Goal: Find contact information: Find contact information

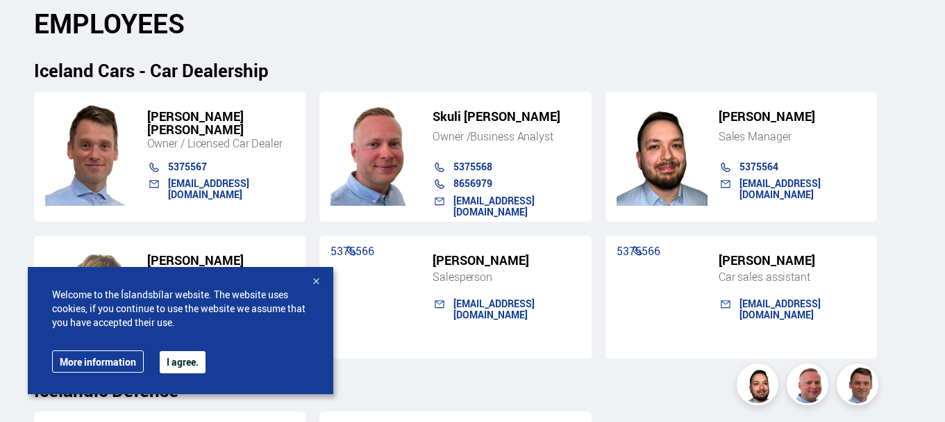
scroll to position [1389, 0]
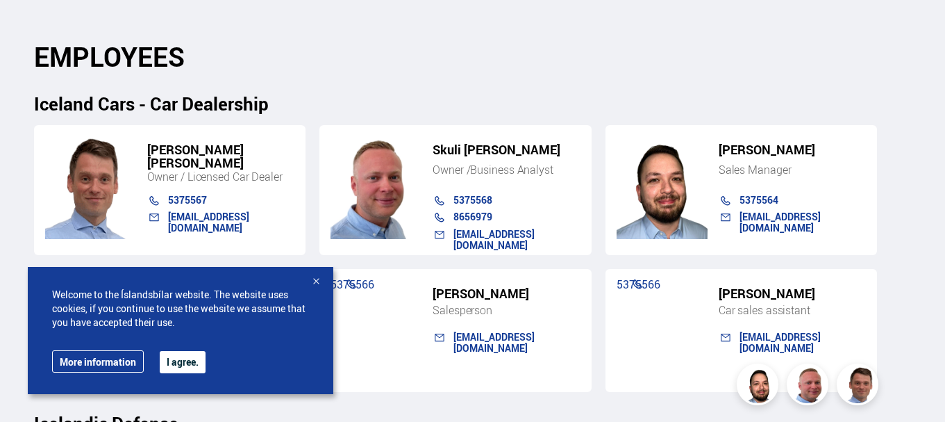
click at [172, 361] on font "I agree." at bounding box center [183, 361] width 32 height 13
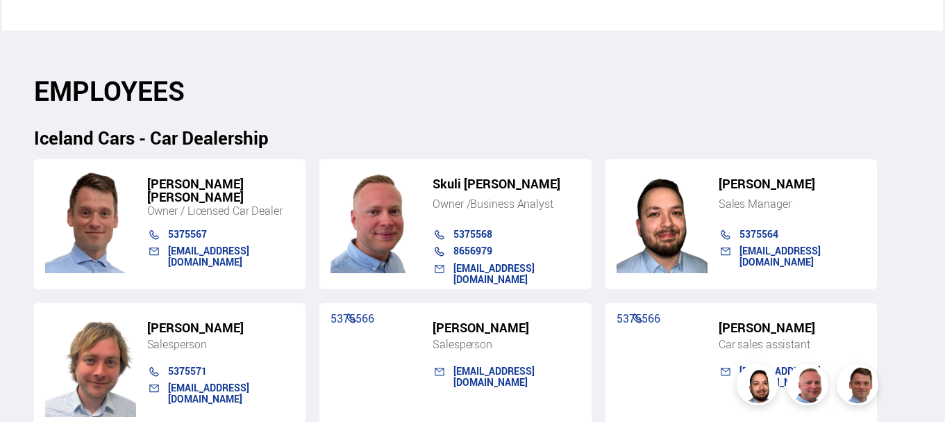
scroll to position [1273, 0]
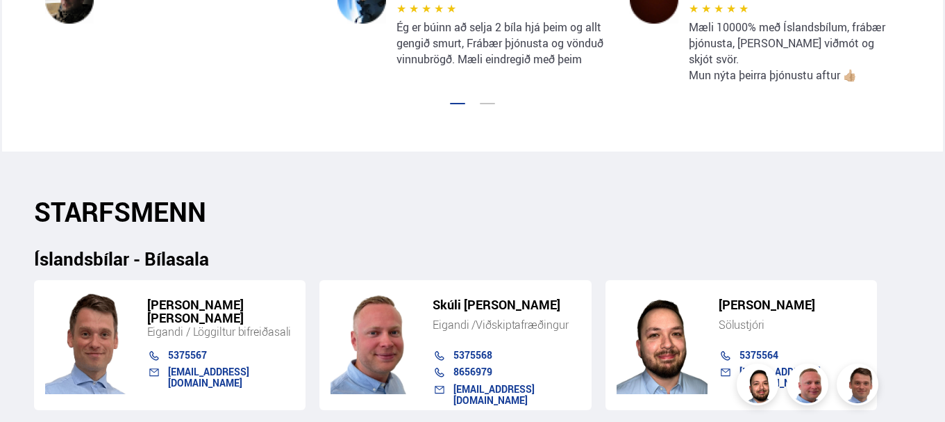
click at [164, 298] on h5 "[PERSON_NAME] [PERSON_NAME]" at bounding box center [221, 311] width 148 height 26
drag, startPoint x: 164, startPoint y: 267, endPoint x: 222, endPoint y: 267, distance: 58.4
click at [222, 298] on h5 "[PERSON_NAME] [PERSON_NAME]" at bounding box center [221, 311] width 148 height 26
copy h5 "[PERSON_NAME] [PERSON_NAME]"
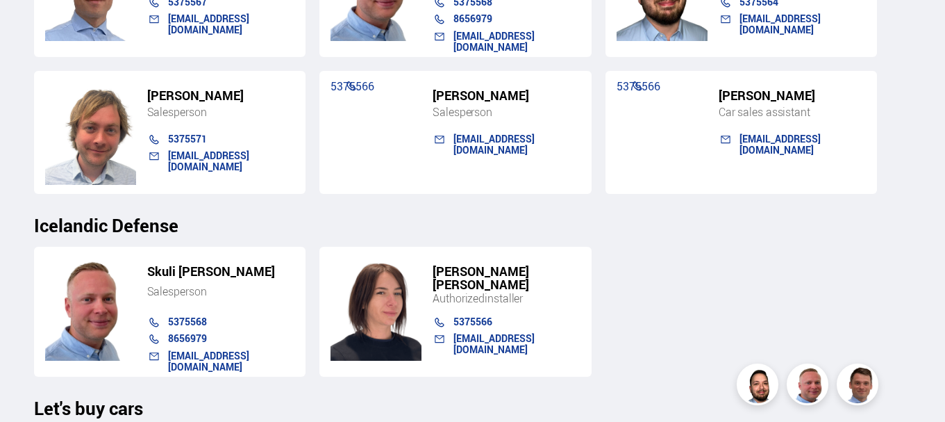
scroll to position [1621, 0]
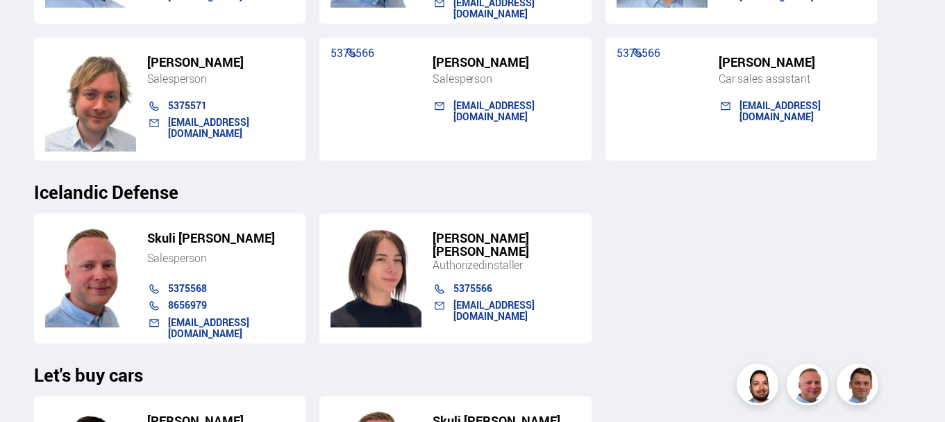
click at [463, 198] on h3 "Icelandic Defense" at bounding box center [472, 191] width 877 height 21
click at [639, 228] on div "[PERSON_NAME] Salesperson 5375568 8656979 [EMAIL_ADDRESS][DOMAIN_NAME] [PERSON_…" at bounding box center [472, 272] width 877 height 141
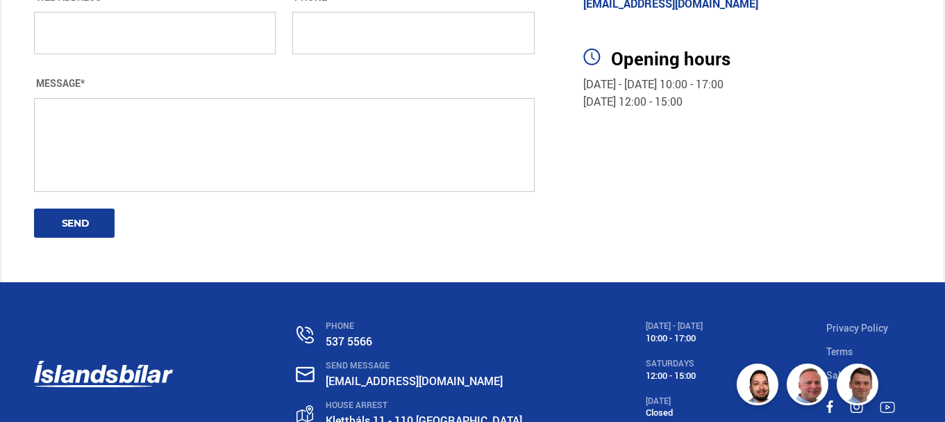
scroll to position [2756, 0]
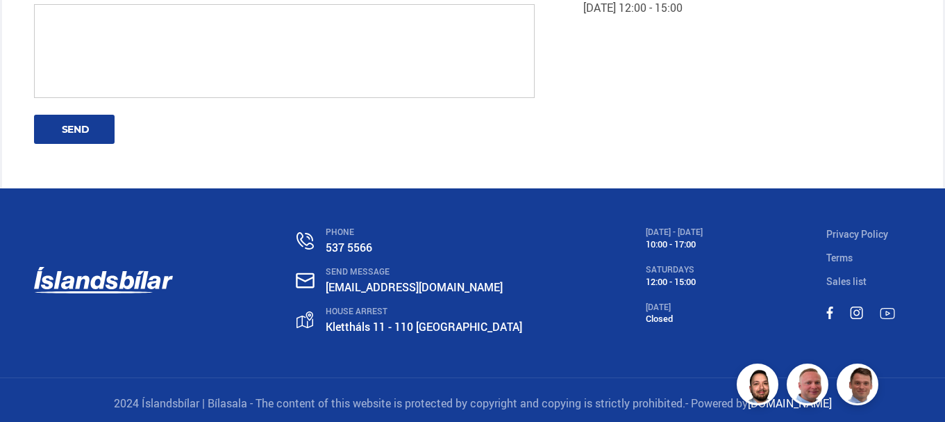
click at [191, 395] on font "2024 Íslandsbílar | Bílasala - The content of this website is protected by copy…" at bounding box center [400, 402] width 572 height 15
drag, startPoint x: 191, startPoint y: 394, endPoint x: 213, endPoint y: 396, distance: 21.6
click at [212, 396] on font "2024 Íslandsbílar | Bílasala - The content of this website is protected by copy…" at bounding box center [400, 402] width 572 height 15
copy font "Íslandsbílar |"
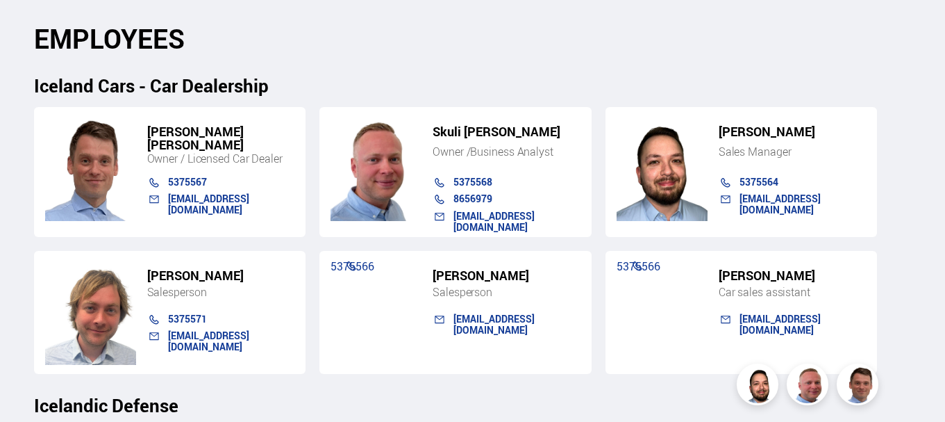
scroll to position [1389, 0]
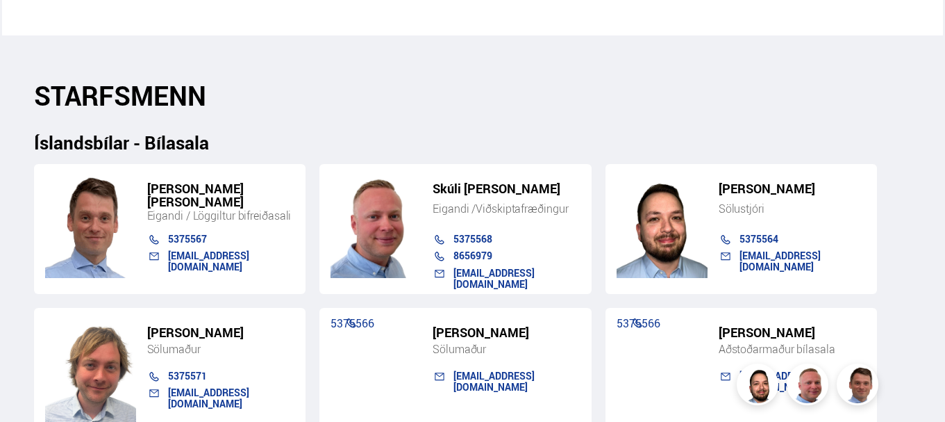
click at [445, 182] on h5 "Skúli [PERSON_NAME]" at bounding box center [507, 188] width 148 height 13
drag, startPoint x: 445, startPoint y: 144, endPoint x: 506, endPoint y: 147, distance: 61.2
click at [506, 182] on h5 "Skúli [PERSON_NAME]" at bounding box center [507, 188] width 148 height 13
copy h5 "Skúli [PERSON_NAME]"
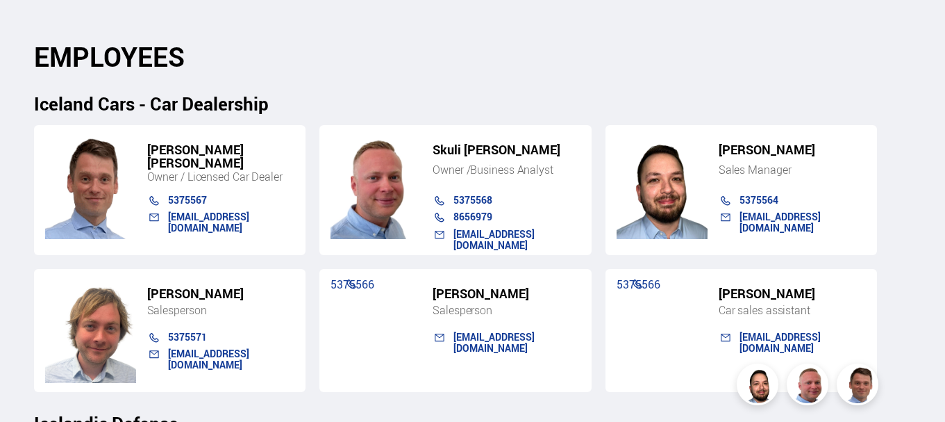
click at [592, 61] on h2 "EMPLOYEES" at bounding box center [472, 56] width 877 height 31
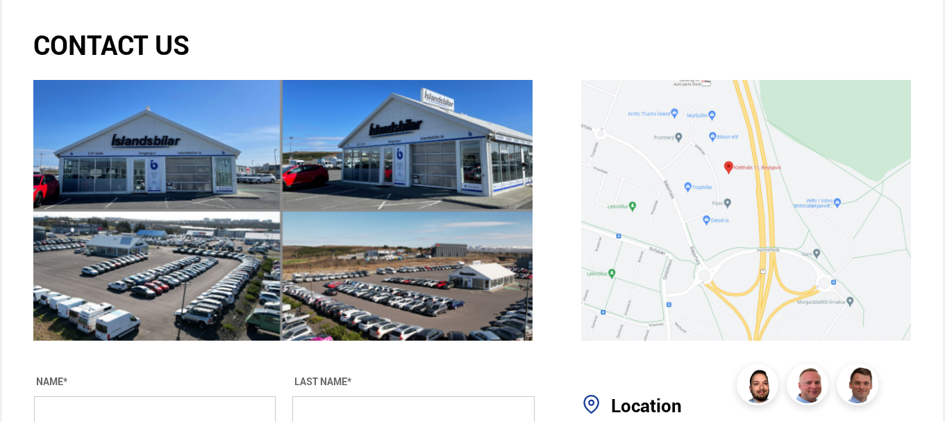
scroll to position [2200, 0]
